Goal: Information Seeking & Learning: Check status

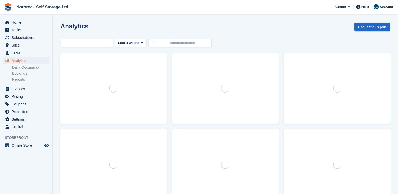
select select "****"
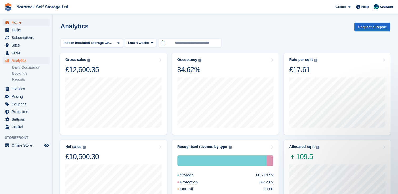
click at [16, 22] on span "Home" at bounding box center [28, 22] width 32 height 7
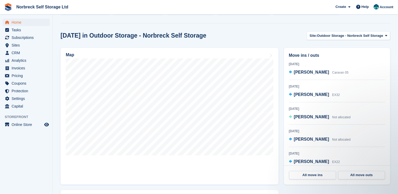
scroll to position [122, 0]
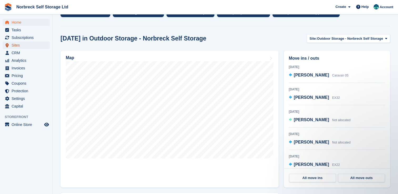
click at [23, 47] on span "Sites" at bounding box center [28, 45] width 32 height 7
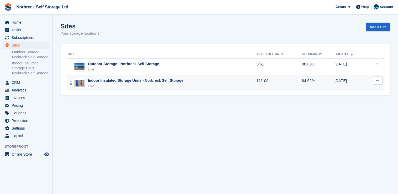
click at [182, 82] on div "Indoor Insulated Storage Units - Norbreck Self Storage Live" at bounding box center [162, 83] width 189 height 11
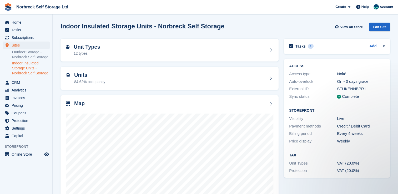
scroll to position [30, 0]
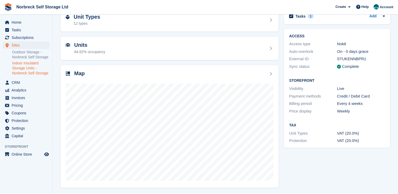
scroll to position [30, 0]
click at [29, 91] on span "Analytics" at bounding box center [28, 90] width 32 height 7
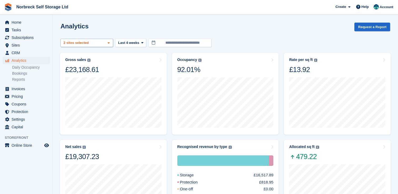
click at [109, 43] on icon at bounding box center [109, 42] width 2 height 3
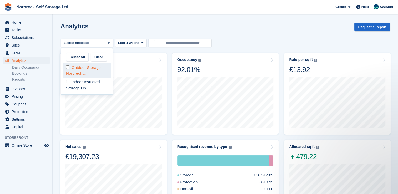
click at [101, 73] on div "Outdoor Storage - Norbreck ..." at bounding box center [87, 70] width 48 height 14
select select "****"
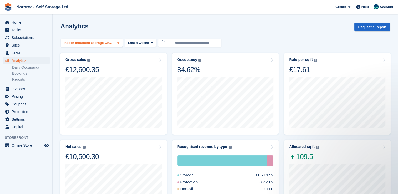
click at [114, 47] on div "Indoor Insulated Storage Un..." at bounding box center [92, 43] width 62 height 9
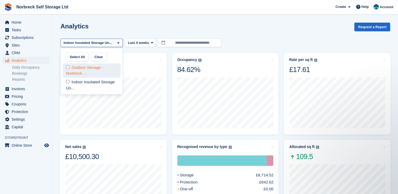
click at [107, 64] on div "Outdoor Storage - Norbreck ..." at bounding box center [92, 70] width 58 height 14
select select "****"
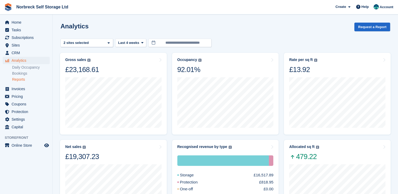
click at [22, 78] on link "Reports" at bounding box center [31, 79] width 38 height 5
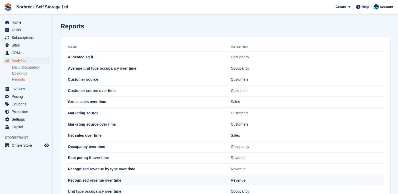
click at [116, 179] on td "Recognised revenue over time" at bounding box center [149, 180] width 164 height 11
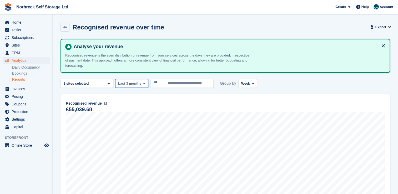
click at [143, 84] on icon at bounding box center [144, 83] width 2 height 3
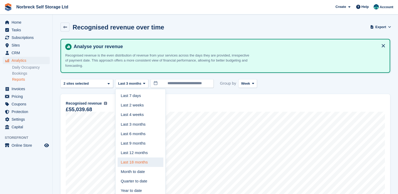
click at [136, 162] on link "Last 18 months" at bounding box center [141, 162] width 46 height 9
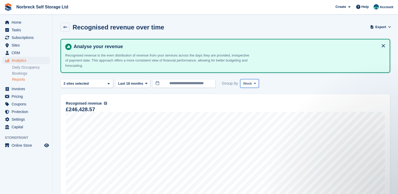
click at [254, 83] on icon at bounding box center [255, 83] width 2 height 3
click at [246, 111] on link "Month" at bounding box center [266, 114] width 46 height 9
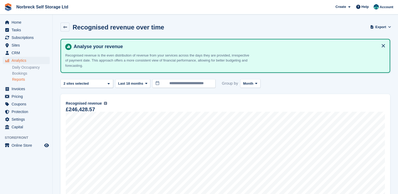
click at [21, 79] on link "Reports" at bounding box center [31, 79] width 38 height 5
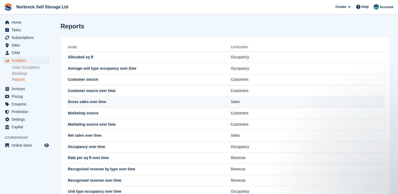
click at [97, 101] on td "Gross sales over time" at bounding box center [149, 102] width 164 height 11
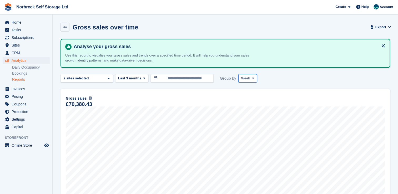
click at [251, 76] on span at bounding box center [253, 78] width 4 height 4
click at [250, 108] on link "Month" at bounding box center [264, 109] width 46 height 9
click at [143, 77] on icon at bounding box center [144, 78] width 2 height 3
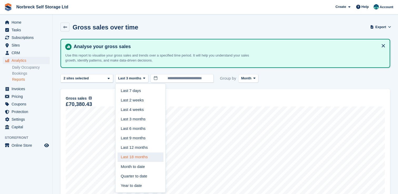
click at [141, 156] on link "Last 18 months" at bounding box center [141, 157] width 46 height 9
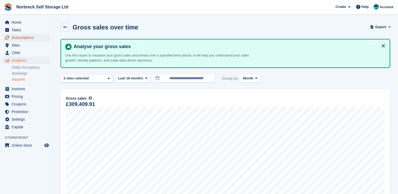
click at [20, 36] on span "Subscriptions" at bounding box center [28, 37] width 32 height 7
